Goal: Navigation & Orientation: Find specific page/section

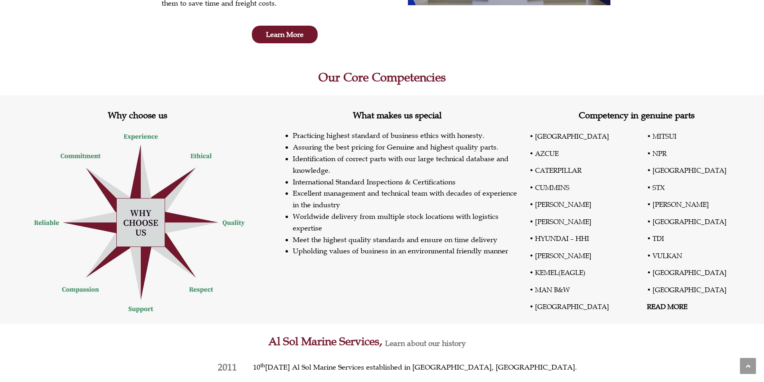
scroll to position [241, 0]
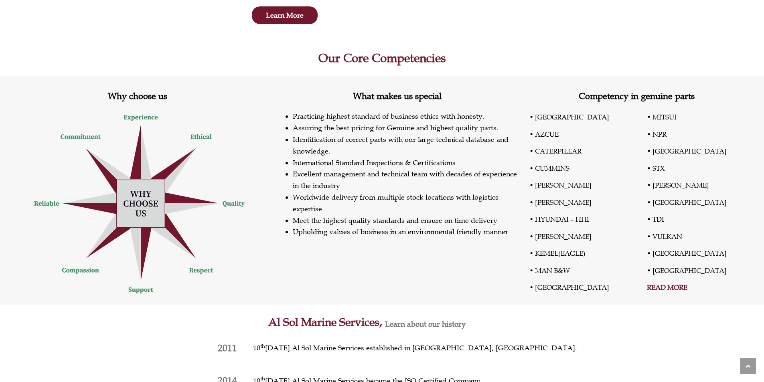
click at [673, 290] on link "READ MORE" at bounding box center [667, 287] width 41 height 9
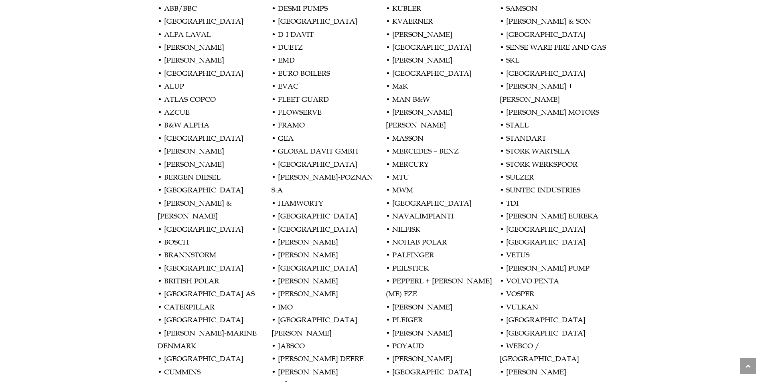
scroll to position [722, 0]
drag, startPoint x: 391, startPoint y: 277, endPoint x: 409, endPoint y: 281, distance: 18.5
click at [409, 281] on p "• ABB/BBC • ALAMARIN • ALFA LAVAL • ALLEN • ALLISON • ALLWEILER • ALUP • ATLAS …" at bounding box center [382, 223] width 449 height 442
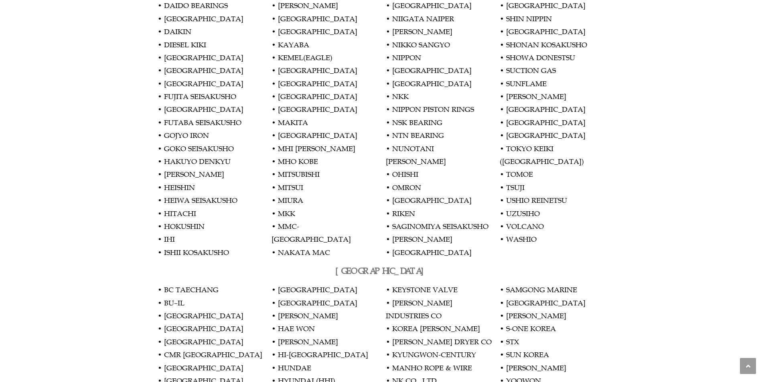
scroll to position [1244, 0]
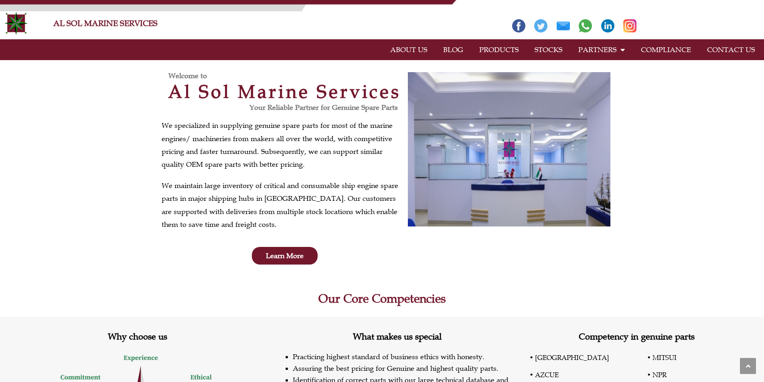
scroll to position [241, 0]
